Goal: Transaction & Acquisition: Book appointment/travel/reservation

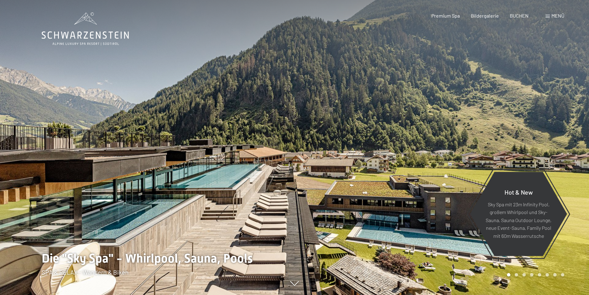
click at [524, 15] on span "BUCHEN" at bounding box center [519, 16] width 19 height 6
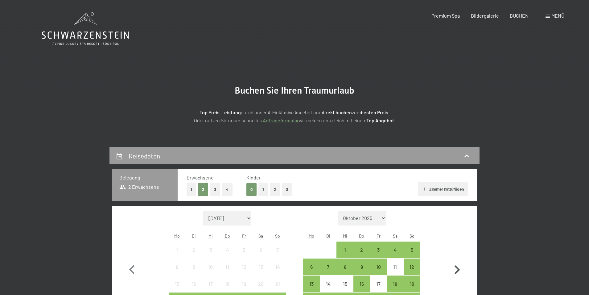
click at [459, 269] on icon "button" at bounding box center [458, 269] width 6 height 9
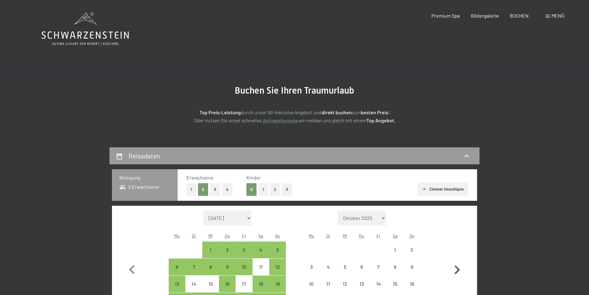
click at [459, 269] on icon "button" at bounding box center [458, 269] width 6 height 9
select select "2025-11-01"
select select "2025-12-01"
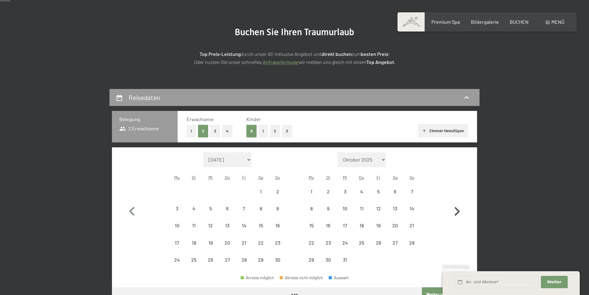
scroll to position [62, 0]
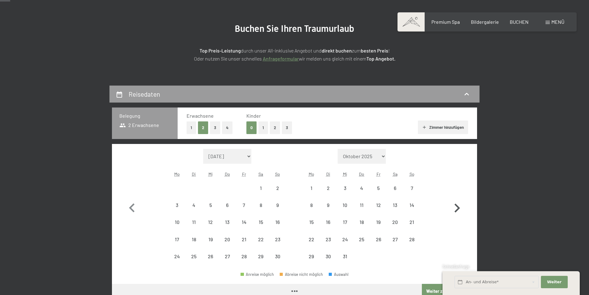
select select "2025-11-01"
select select "2025-12-01"
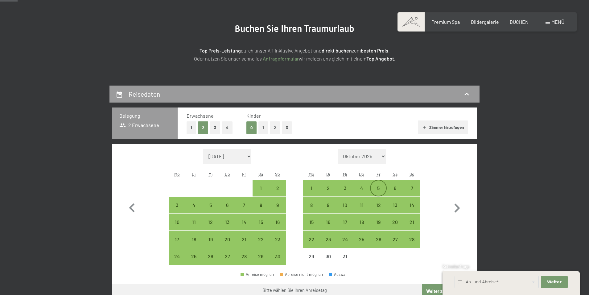
click at [379, 189] on div "5" at bounding box center [378, 192] width 15 height 15
select select "2025-11-01"
select select "2025-12-01"
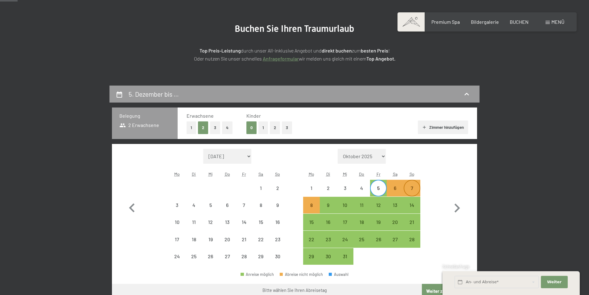
click at [413, 189] on div "7" at bounding box center [411, 192] width 15 height 15
select select "2025-11-01"
select select "2025-12-01"
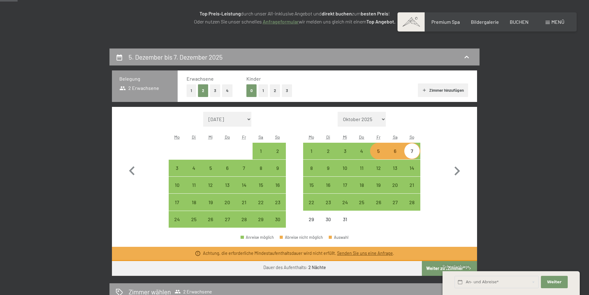
scroll to position [185, 0]
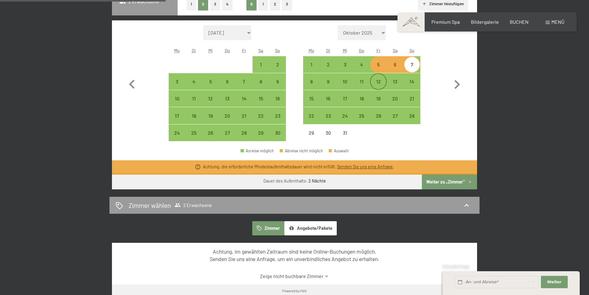
click at [375, 83] on div "12" at bounding box center [378, 86] width 15 height 15
select select "2025-11-01"
select select "2025-12-01"
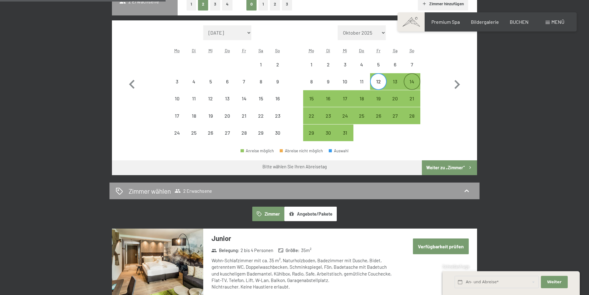
click at [416, 83] on div "14" at bounding box center [411, 86] width 15 height 15
select select "2025-11-01"
select select "2025-12-01"
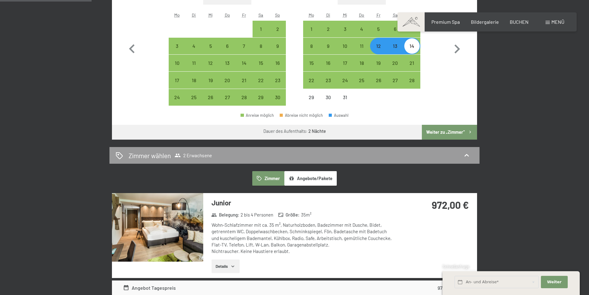
scroll to position [123, 0]
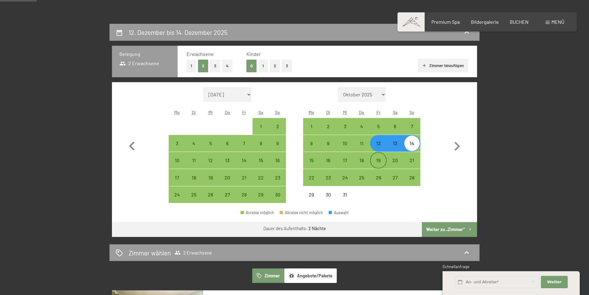
click at [380, 162] on div "19" at bounding box center [378, 165] width 15 height 15
select select "2025-11-01"
select select "2025-12-01"
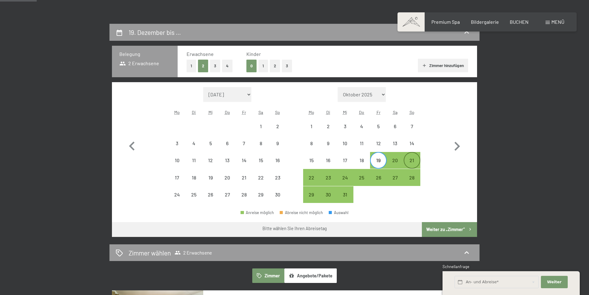
click at [416, 160] on div "21" at bounding box center [411, 165] width 15 height 15
select select "2025-11-01"
select select "2025-12-01"
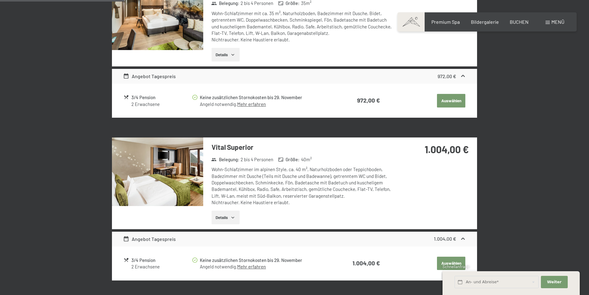
scroll to position [185, 0]
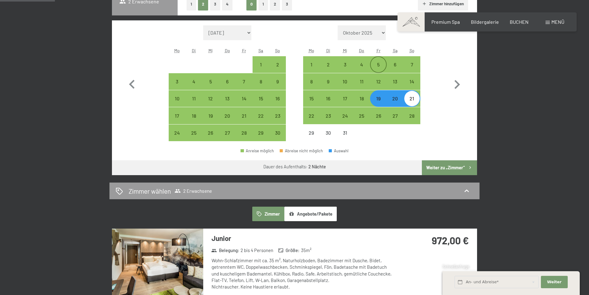
click at [379, 63] on div "5" at bounding box center [378, 69] width 15 height 15
select select "2025-11-01"
select select "2025-12-01"
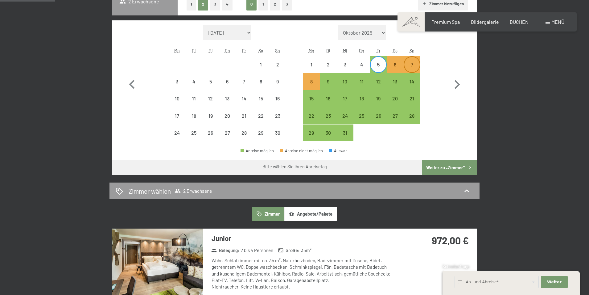
click at [417, 64] on div "7" at bounding box center [411, 69] width 15 height 15
select select "2025-11-01"
select select "2025-12-01"
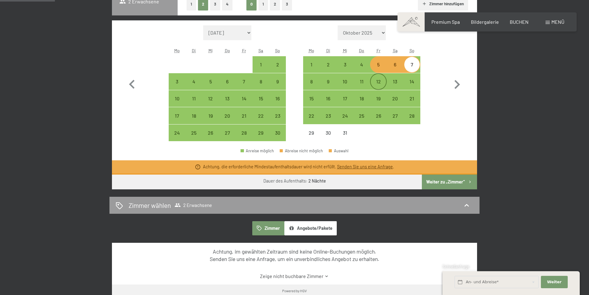
click at [381, 82] on div "12" at bounding box center [378, 86] width 15 height 15
select select "2025-11-01"
select select "2025-12-01"
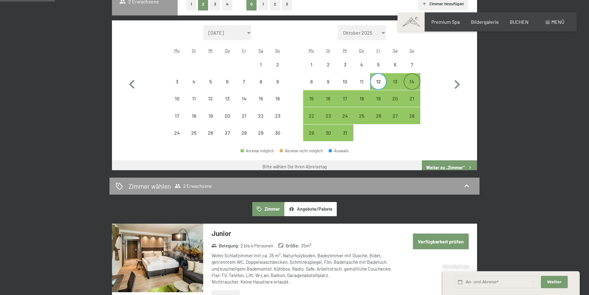
click at [413, 81] on div "14" at bounding box center [411, 86] width 15 height 15
select select "2025-11-01"
select select "2025-12-01"
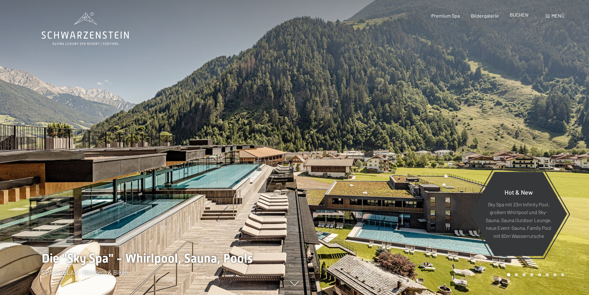
click at [519, 14] on span "BUCHEN" at bounding box center [519, 15] width 19 height 6
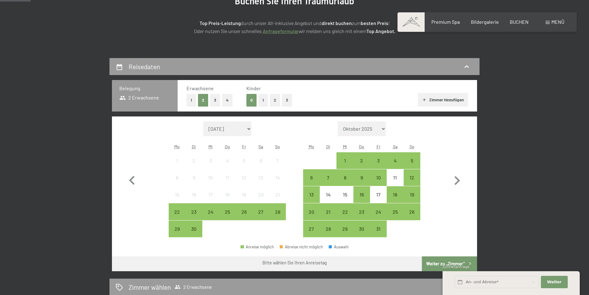
scroll to position [93, 0]
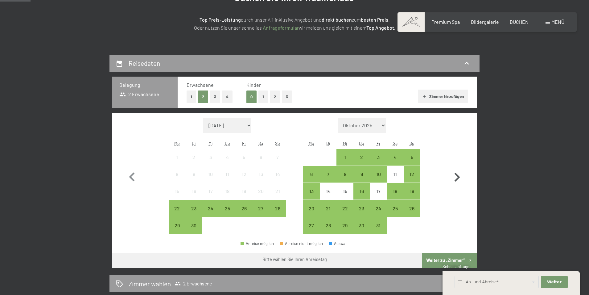
click at [457, 177] on icon "button" at bounding box center [457, 177] width 18 height 18
select select "2025-10-01"
select select "2025-11-01"
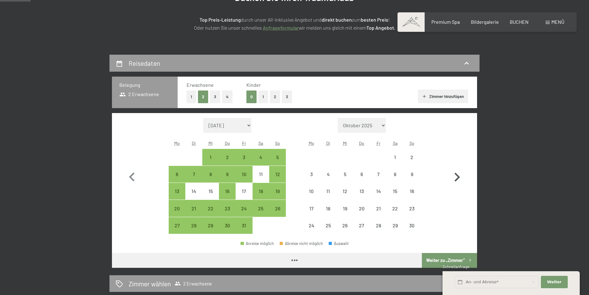
click at [457, 177] on icon "button" at bounding box center [457, 177] width 18 height 18
select select "2025-11-01"
select select "2025-12-01"
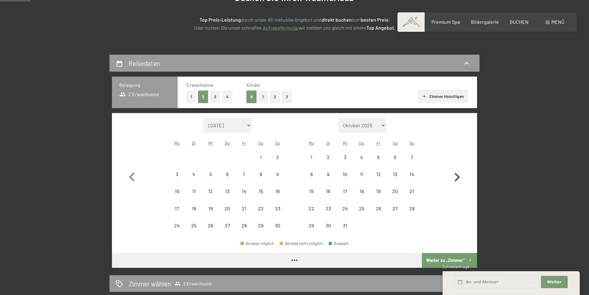
click at [457, 177] on icon "button" at bounding box center [457, 177] width 18 height 18
select select "2025-12-01"
select select "2026-01-01"
select select "2025-12-01"
select select "2026-01-01"
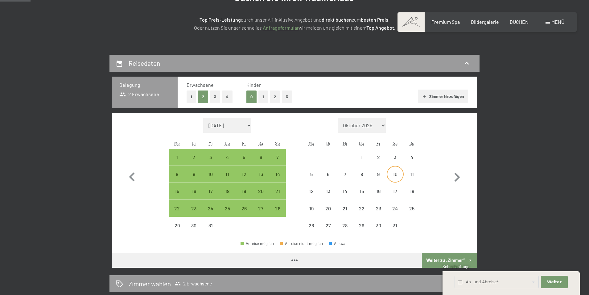
select select "2025-12-01"
select select "2026-01-01"
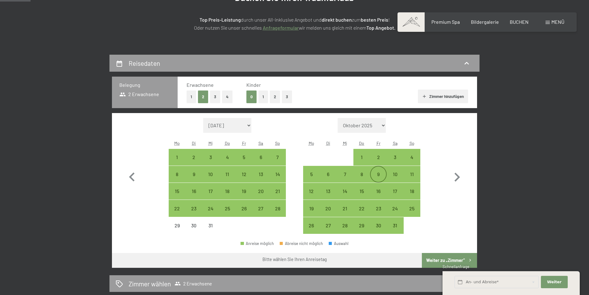
click at [382, 174] on div "9" at bounding box center [378, 179] width 15 height 15
select select "2025-12-01"
select select "2026-01-01"
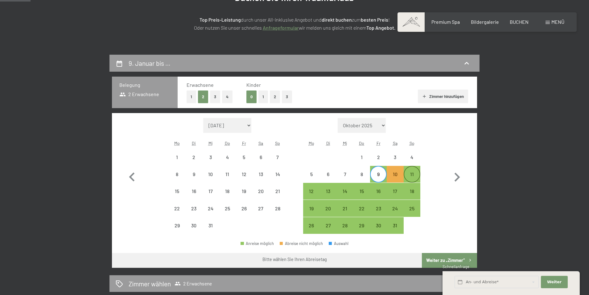
click at [414, 175] on div "11" at bounding box center [411, 179] width 15 height 15
select select "2025-12-01"
select select "2026-01-01"
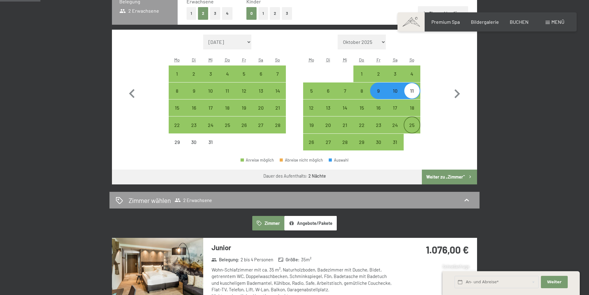
scroll to position [185, 0]
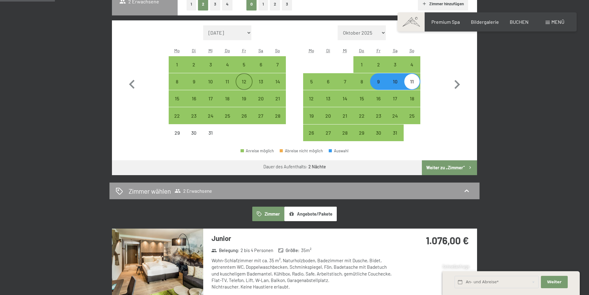
click at [246, 81] on div "12" at bounding box center [243, 86] width 15 height 15
select select "2025-12-01"
select select "2026-01-01"
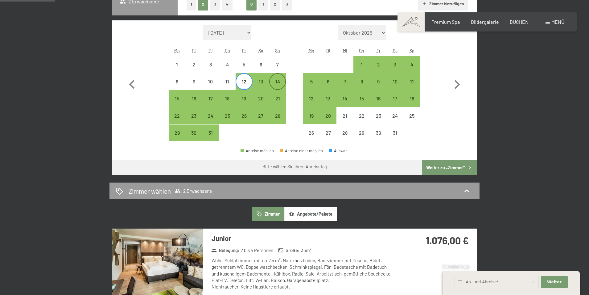
click at [280, 81] on div "14" at bounding box center [277, 86] width 15 height 15
select select "2025-12-01"
select select "2026-01-01"
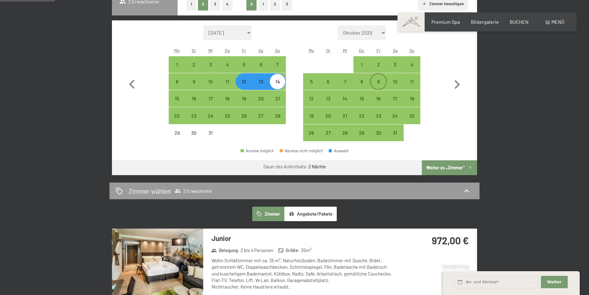
click at [381, 82] on div "9" at bounding box center [378, 86] width 15 height 15
select select "2025-12-01"
select select "2026-01-01"
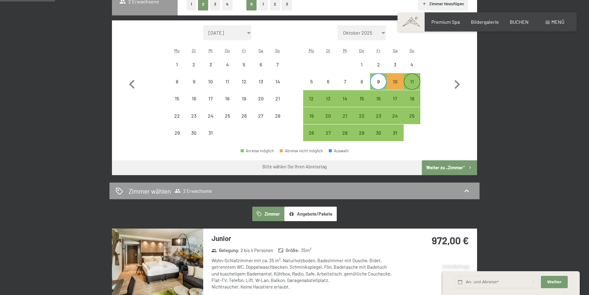
click at [410, 82] on div "11" at bounding box center [411, 86] width 15 height 15
select select "2025-12-01"
select select "2026-01-01"
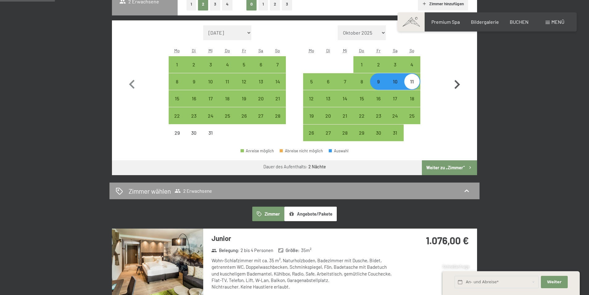
click at [456, 84] on icon "button" at bounding box center [457, 85] width 18 height 18
select select "2026-01-01"
select select "2026-02-01"
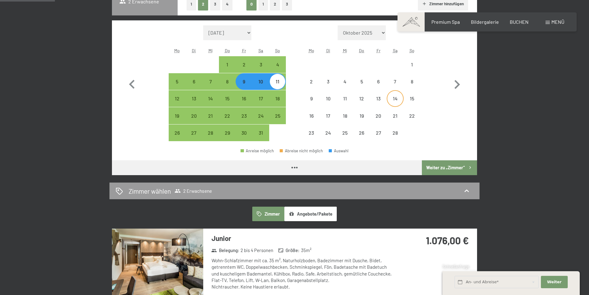
select select "2026-01-01"
select select "2026-02-01"
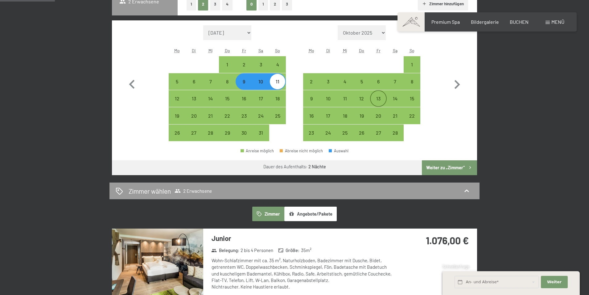
click at [375, 97] on div "13" at bounding box center [378, 103] width 15 height 15
select select "2026-01-01"
select select "2026-02-01"
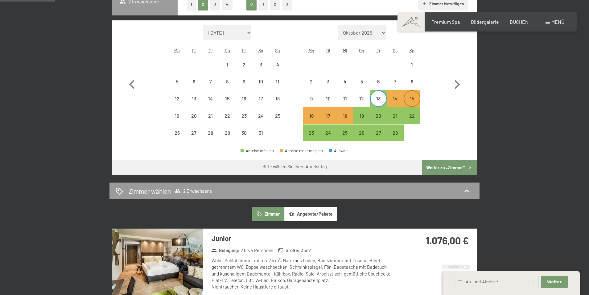
click at [415, 96] on div "15" at bounding box center [411, 103] width 15 height 15
select select "2026-01-01"
select select "2026-02-01"
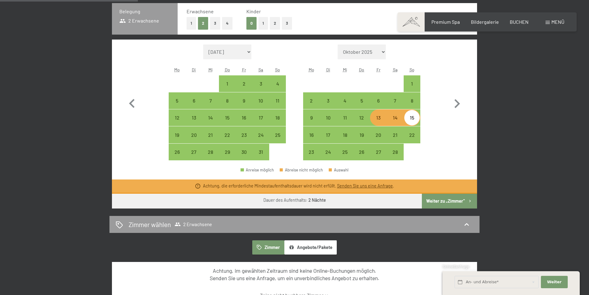
scroll to position [154, 0]
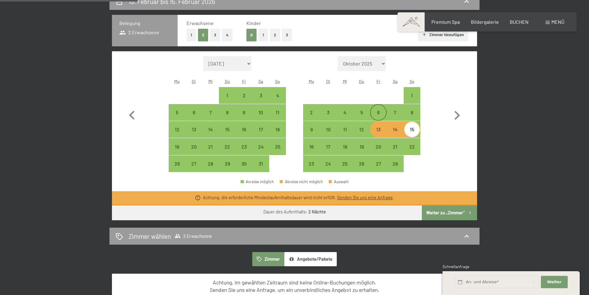
click at [380, 114] on div "6" at bounding box center [378, 117] width 15 height 15
select select "2026-01-01"
select select "2026-02-01"
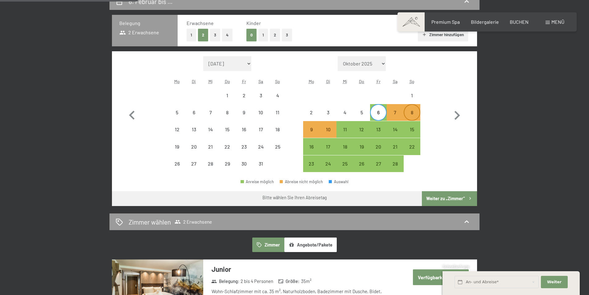
click at [411, 111] on div "8" at bounding box center [411, 117] width 15 height 15
select select "2026-01-01"
select select "2026-02-01"
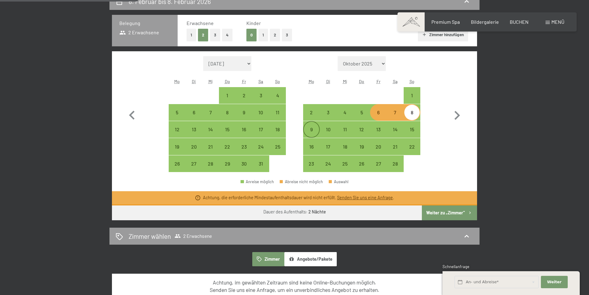
click at [313, 132] on div "9" at bounding box center [311, 134] width 15 height 15
select select "2026-01-01"
select select "2026-02-01"
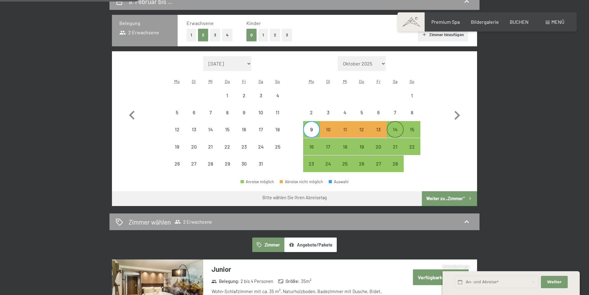
click at [395, 131] on div "14" at bounding box center [395, 134] width 15 height 15
select select "2026-01-01"
select select "2026-02-01"
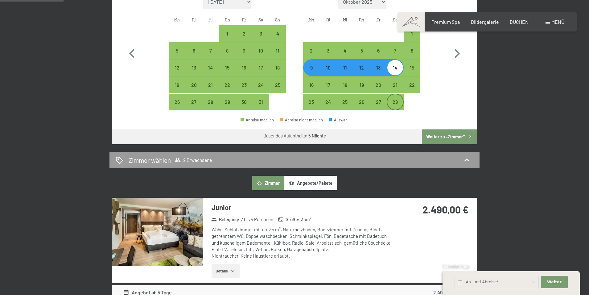
scroll to position [185, 0]
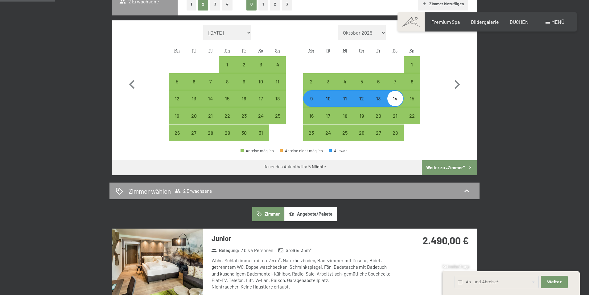
click at [382, 100] on div "13" at bounding box center [378, 103] width 15 height 15
select select "2026-01-01"
select select "2026-02-01"
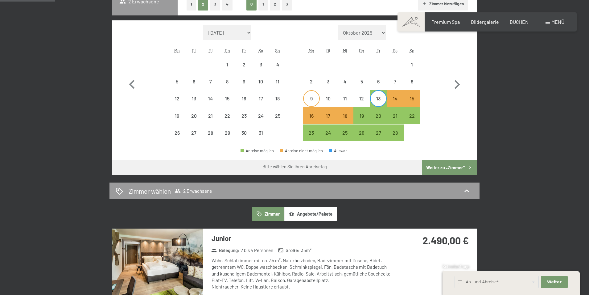
click at [313, 99] on div "9" at bounding box center [311, 103] width 15 height 15
select select "2026-01-01"
select select "2026-02-01"
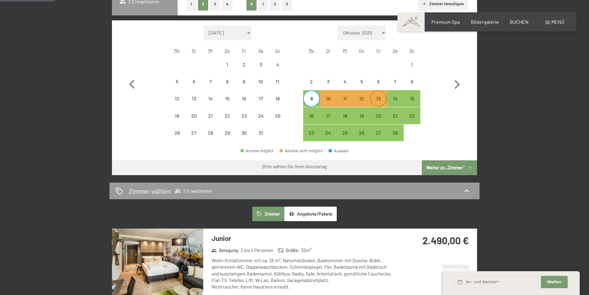
click at [379, 101] on div "13" at bounding box center [378, 103] width 15 height 15
select select "2026-01-01"
select select "2026-02-01"
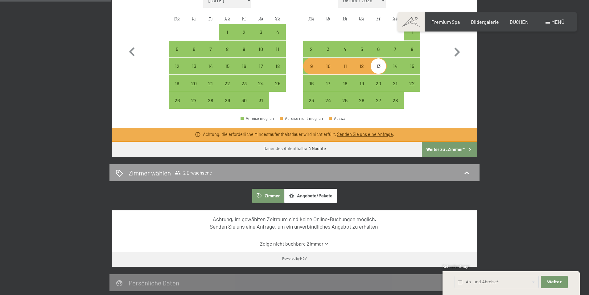
scroll to position [123, 0]
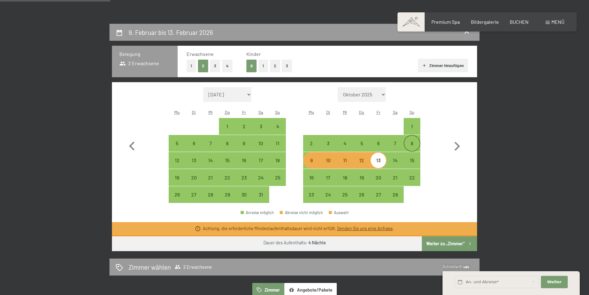
click at [412, 145] on div "8" at bounding box center [411, 148] width 15 height 15
select select "2026-01-01"
select select "2026-02-01"
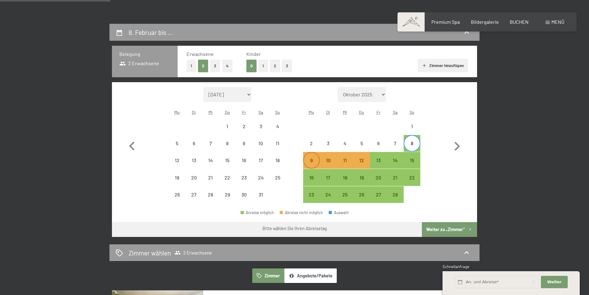
click at [310, 158] on div "9" at bounding box center [311, 165] width 15 height 15
select select "2026-01-01"
select select "2026-02-01"
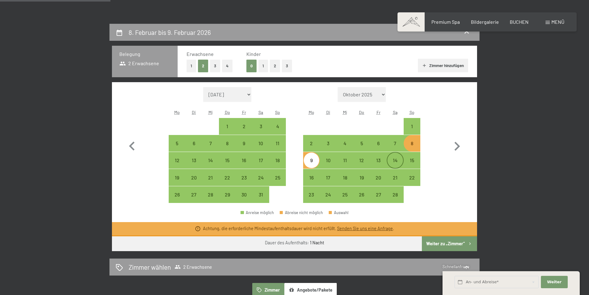
click at [396, 164] on div "14" at bounding box center [395, 165] width 15 height 15
select select "2026-01-01"
select select "2026-02-01"
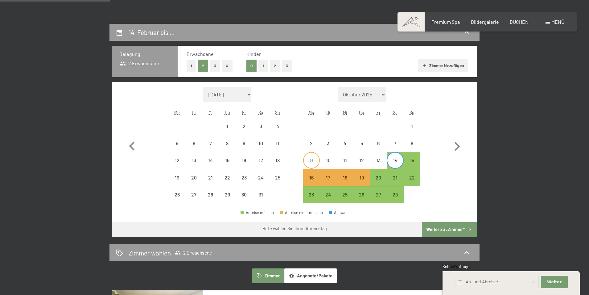
click at [313, 159] on div "9" at bounding box center [311, 165] width 15 height 15
select select "2026-01-01"
select select "2026-02-01"
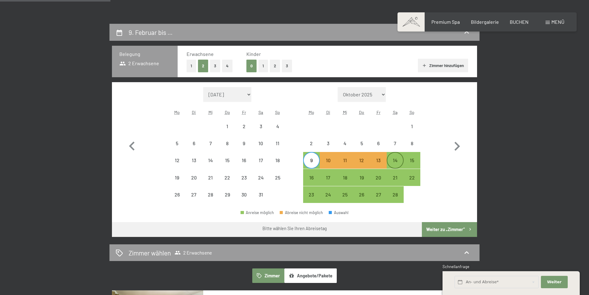
click at [397, 161] on div "14" at bounding box center [395, 165] width 15 height 15
select select "2026-01-01"
select select "2026-02-01"
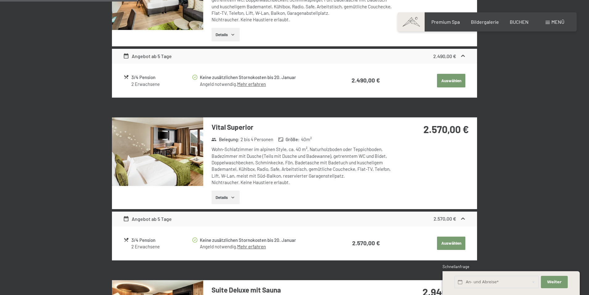
scroll to position [463, 0]
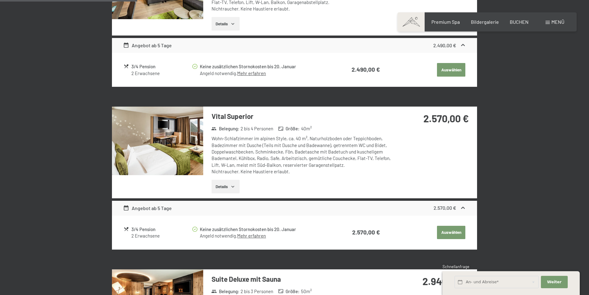
click at [225, 185] on button "Details" at bounding box center [226, 187] width 28 height 14
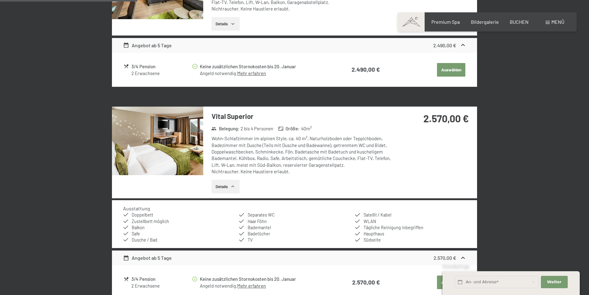
click at [174, 153] on img at bounding box center [157, 140] width 91 height 68
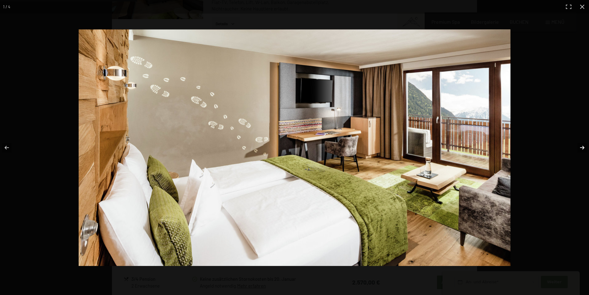
click at [580, 147] on button "button" at bounding box center [579, 147] width 22 height 31
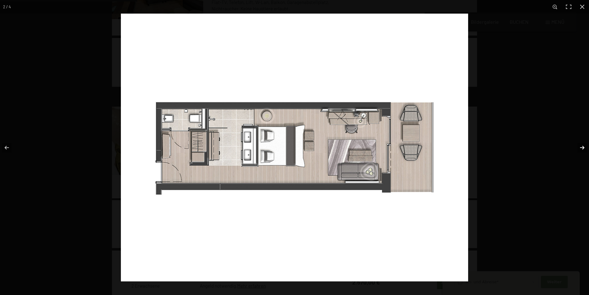
click at [582, 149] on button "button" at bounding box center [579, 147] width 22 height 31
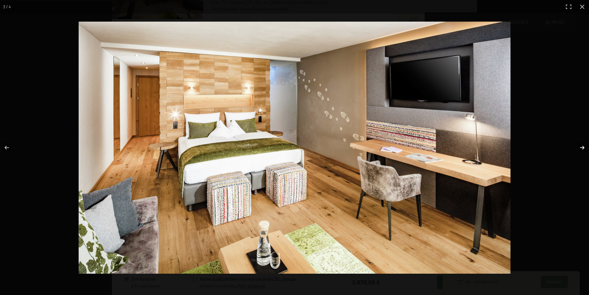
click at [583, 147] on button "button" at bounding box center [579, 147] width 22 height 31
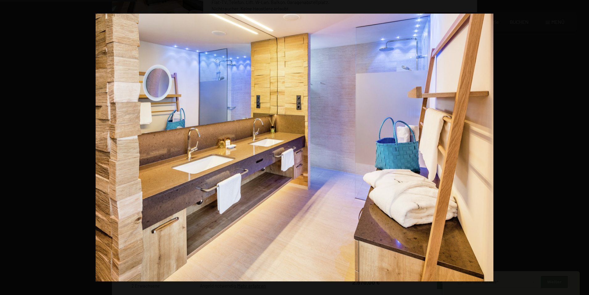
click at [583, 147] on button "button" at bounding box center [579, 147] width 22 height 31
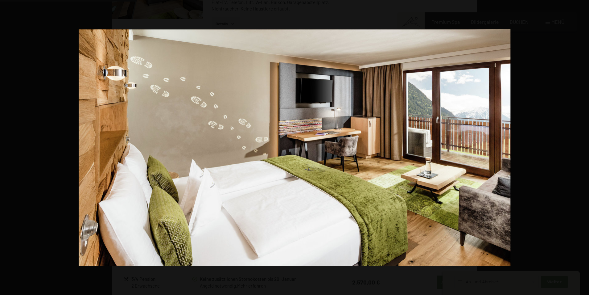
click at [583, 147] on button "button" at bounding box center [579, 147] width 22 height 31
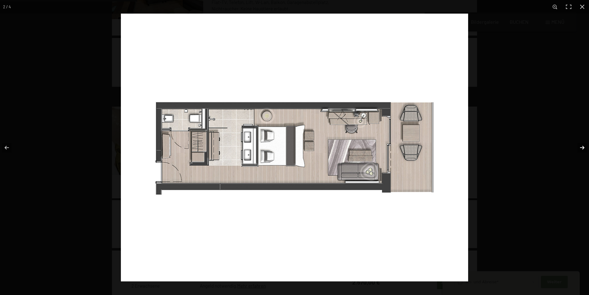
click at [584, 148] on button "button" at bounding box center [579, 147] width 22 height 31
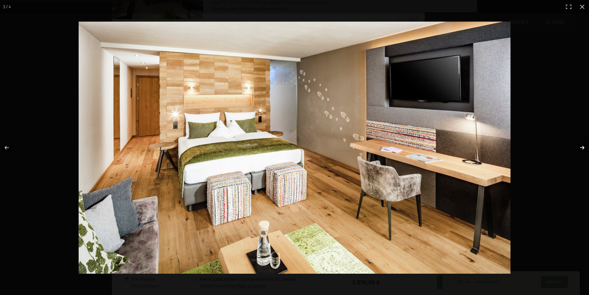
click at [584, 148] on button "button" at bounding box center [579, 147] width 22 height 31
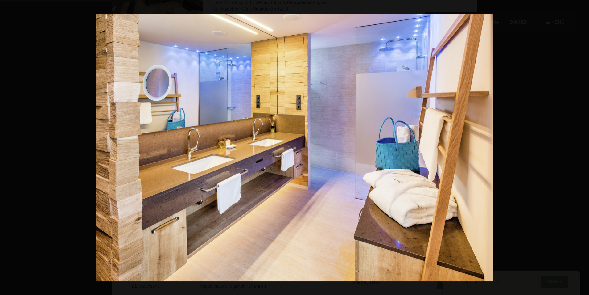
click at [584, 148] on button "button" at bounding box center [579, 147] width 22 height 31
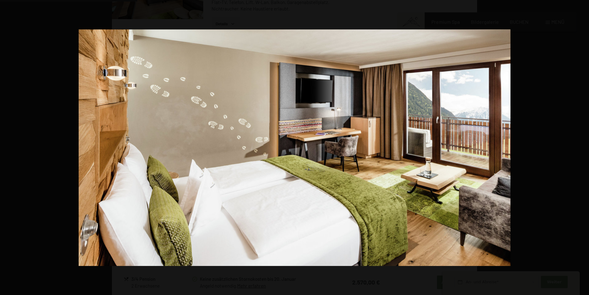
click at [584, 148] on button "button" at bounding box center [579, 147] width 22 height 31
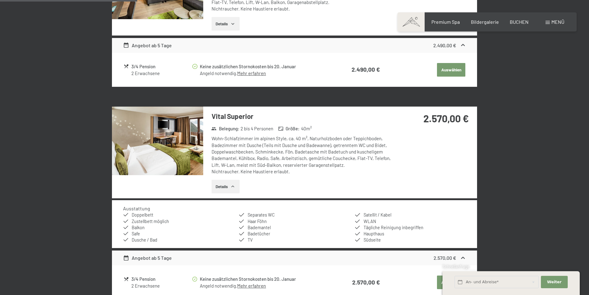
click at [0, 0] on button "button" at bounding box center [0, 0] width 0 height 0
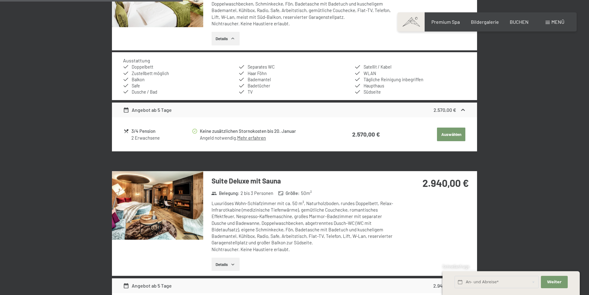
scroll to position [710, 0]
